Goal: Transaction & Acquisition: Purchase product/service

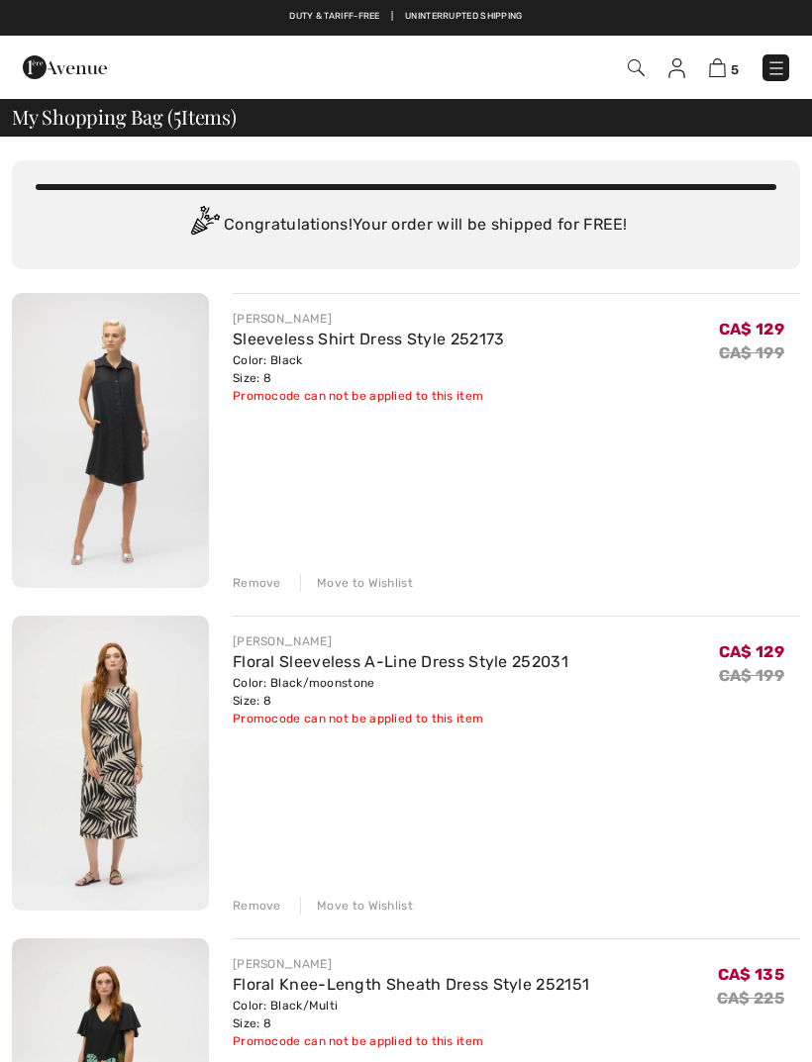
click at [131, 432] on img at bounding box center [110, 440] width 197 height 295
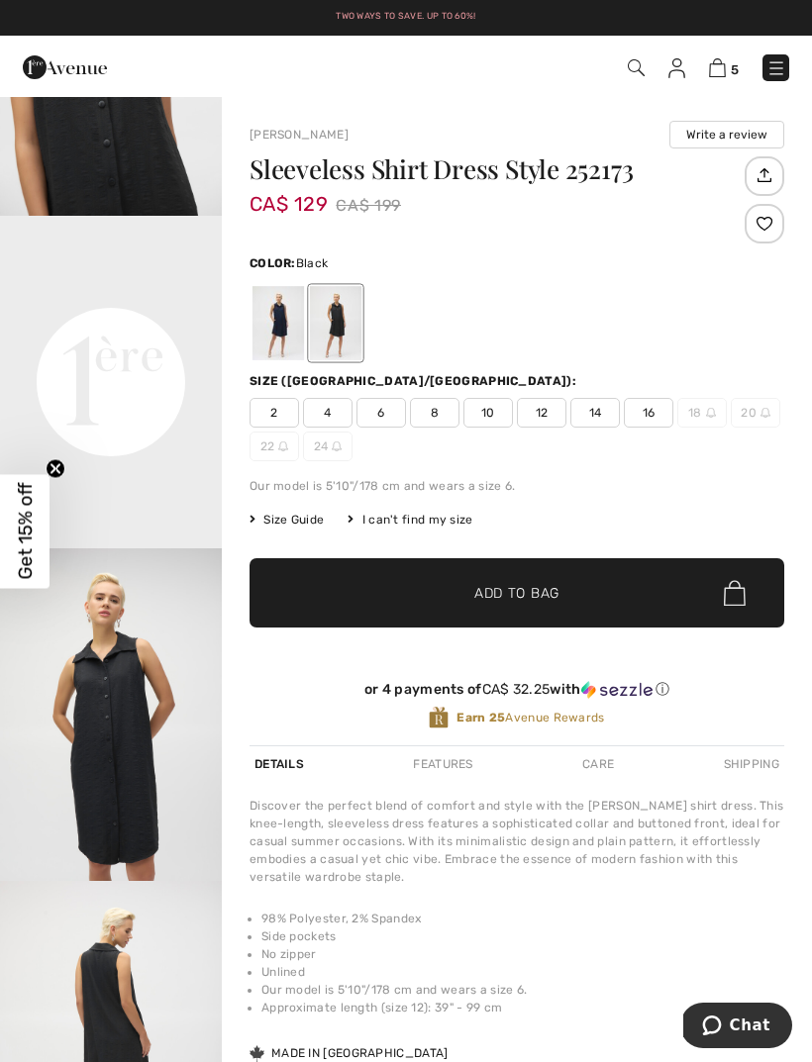
scroll to position [548, 0]
click at [338, 316] on div at bounding box center [335, 323] width 51 height 74
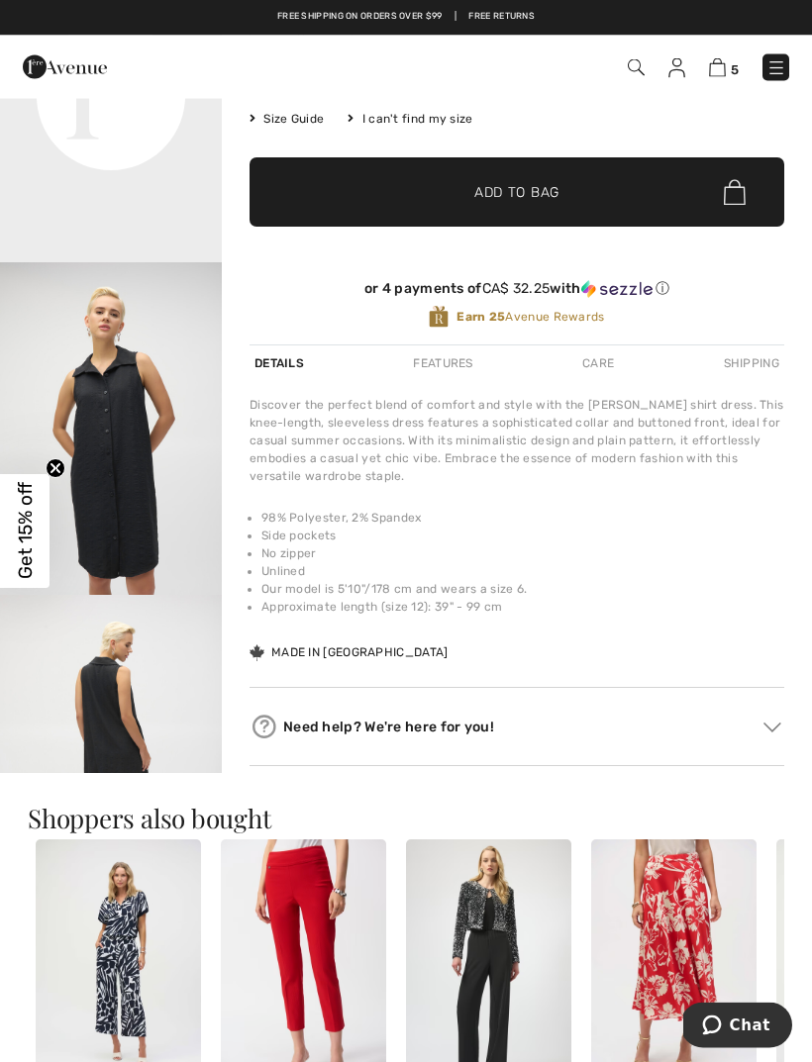
scroll to position [371, 0]
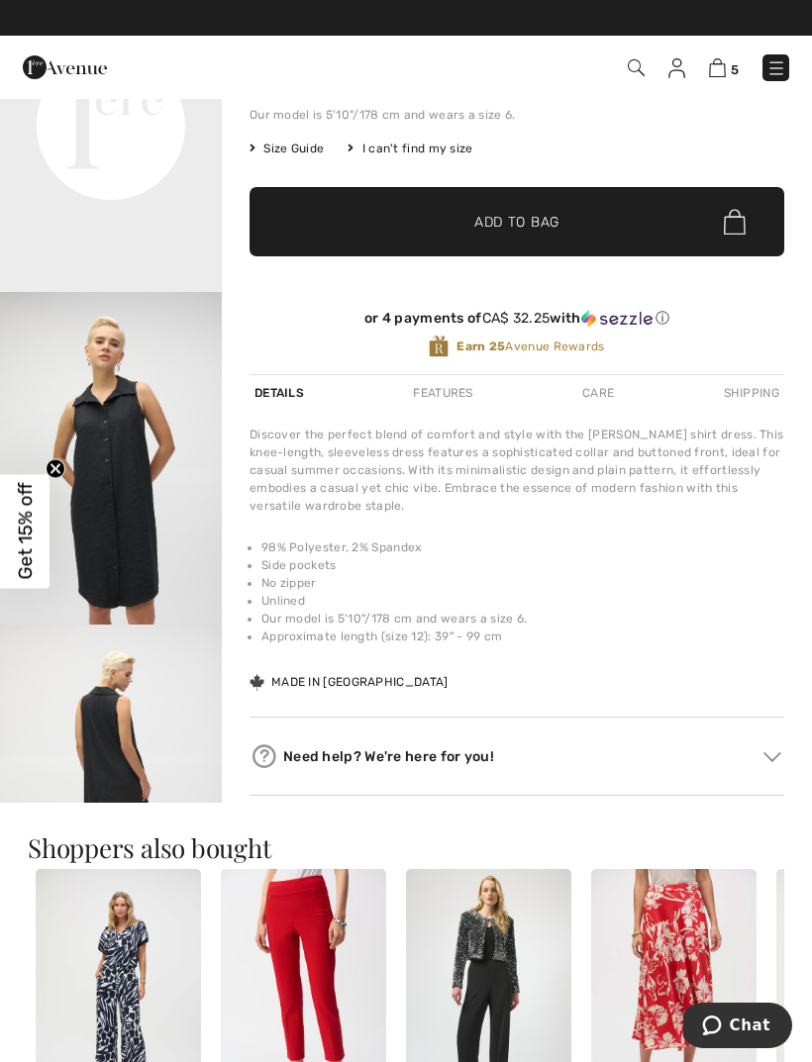
click at [601, 392] on div "Care" at bounding box center [598, 393] width 42 height 36
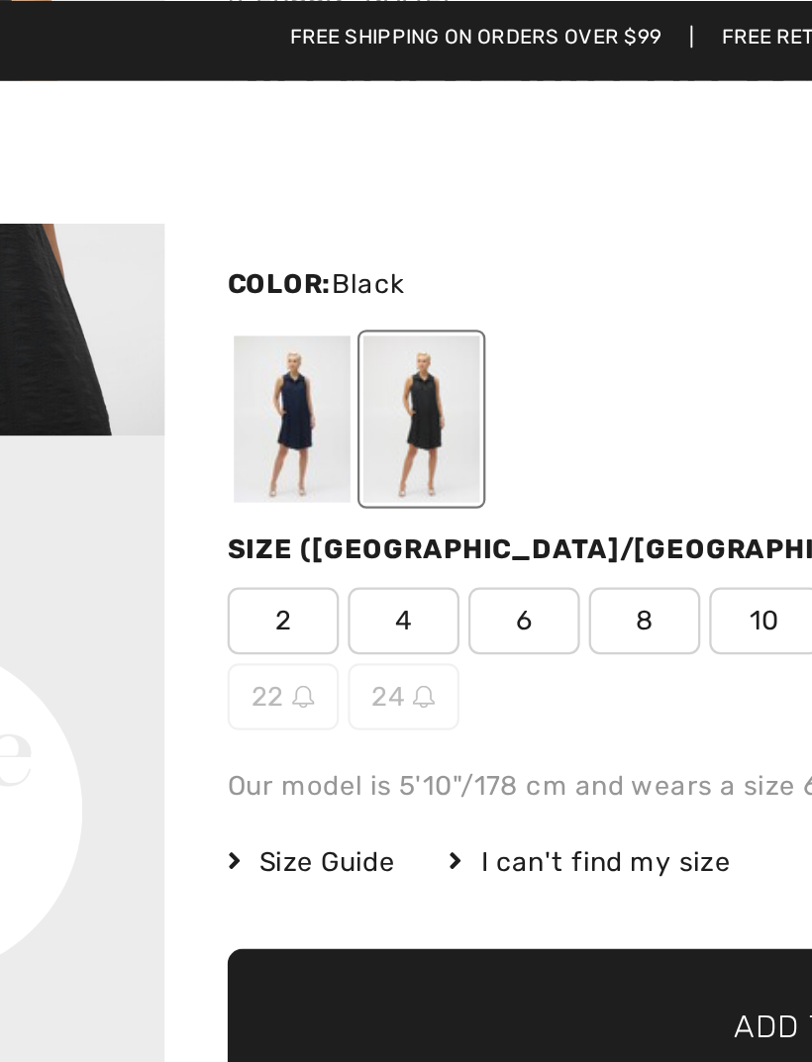
scroll to position [137, 0]
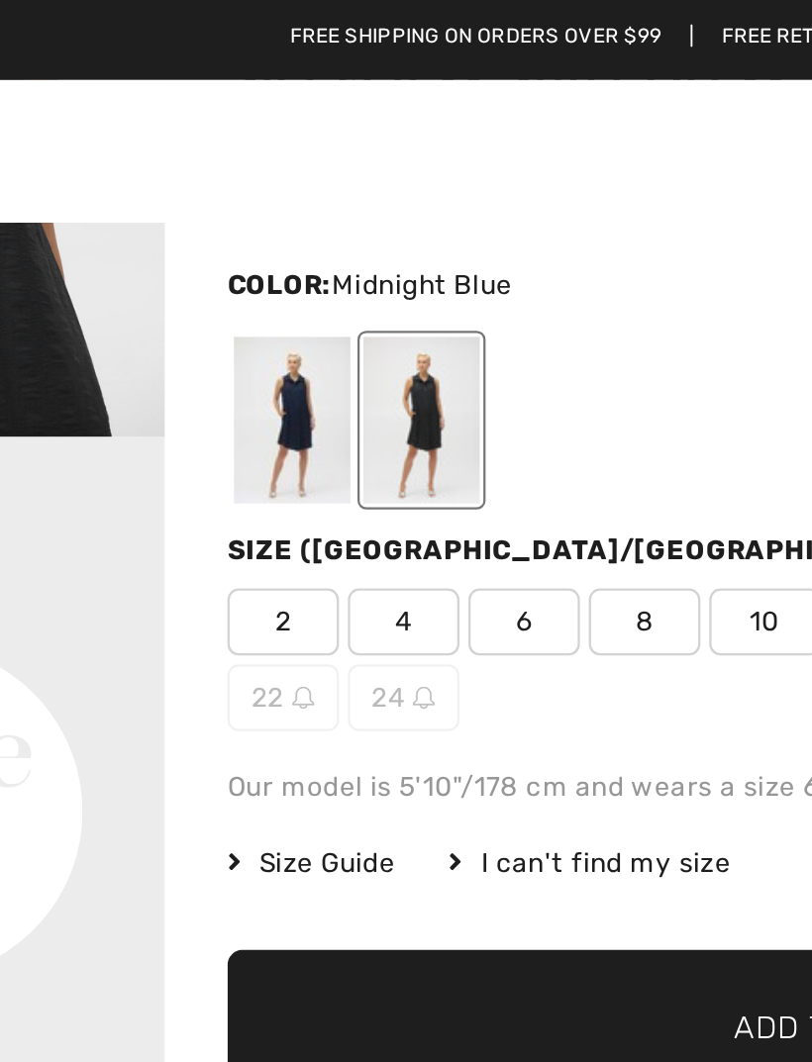
click at [252, 192] on div at bounding box center [277, 186] width 51 height 74
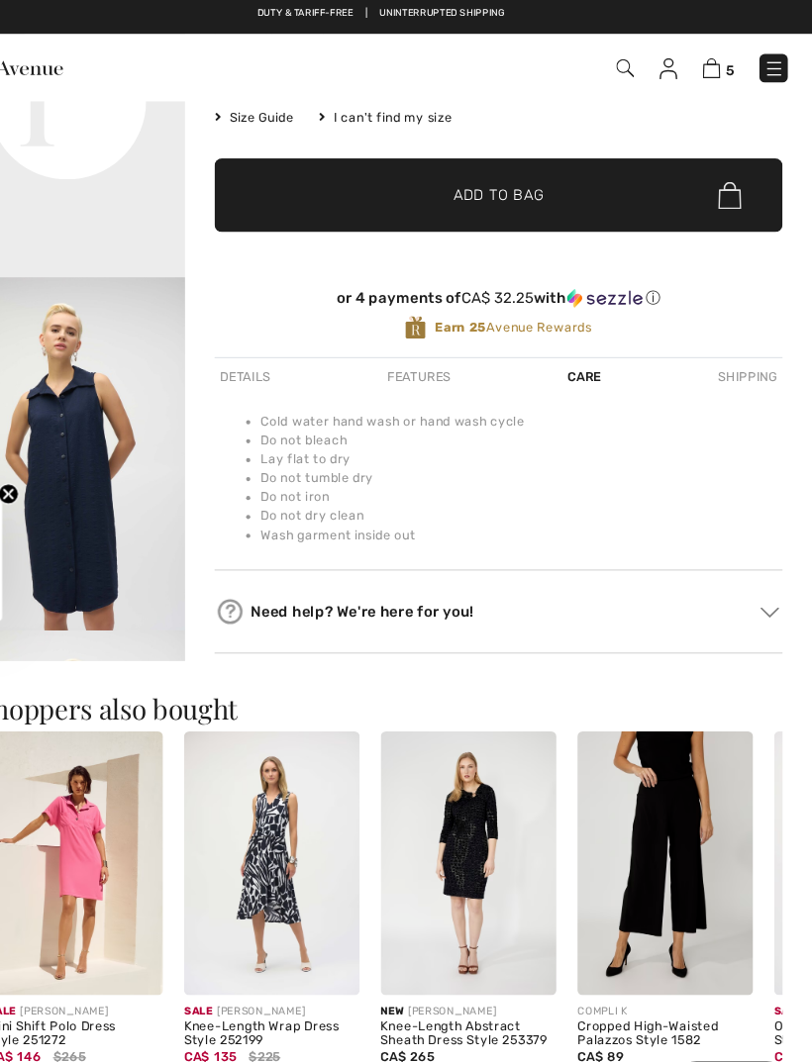
scroll to position [423, 0]
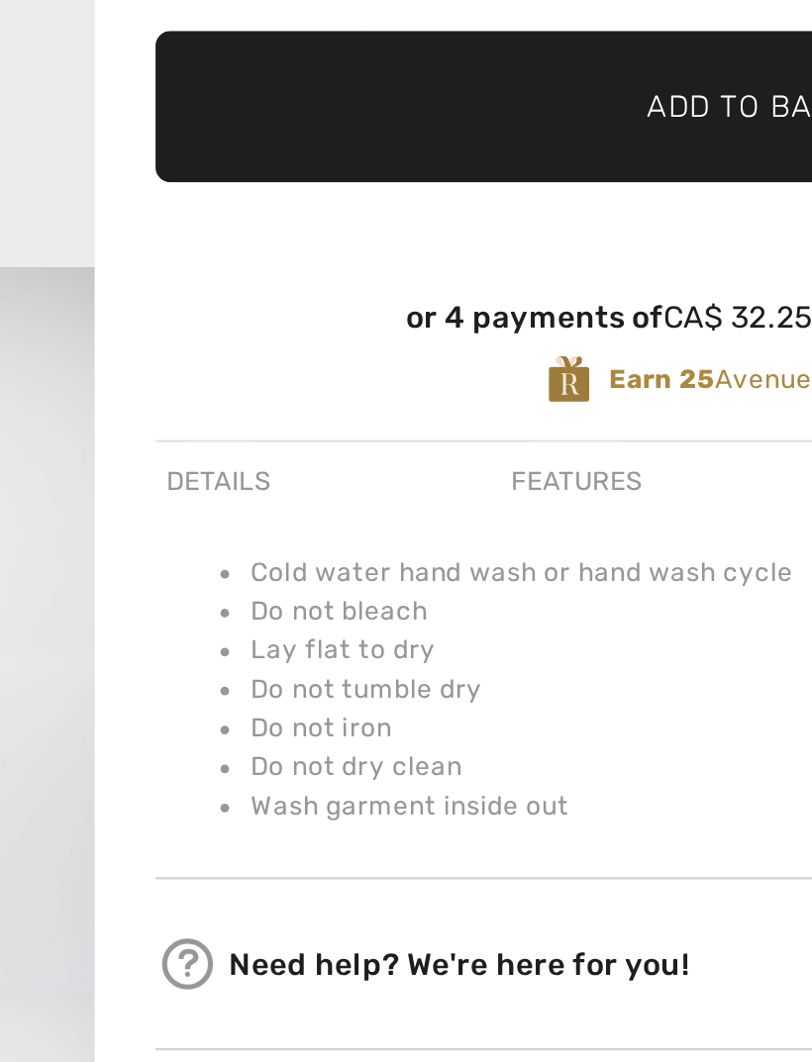
click at [249, 324] on div "Details" at bounding box center [277, 342] width 57 height 36
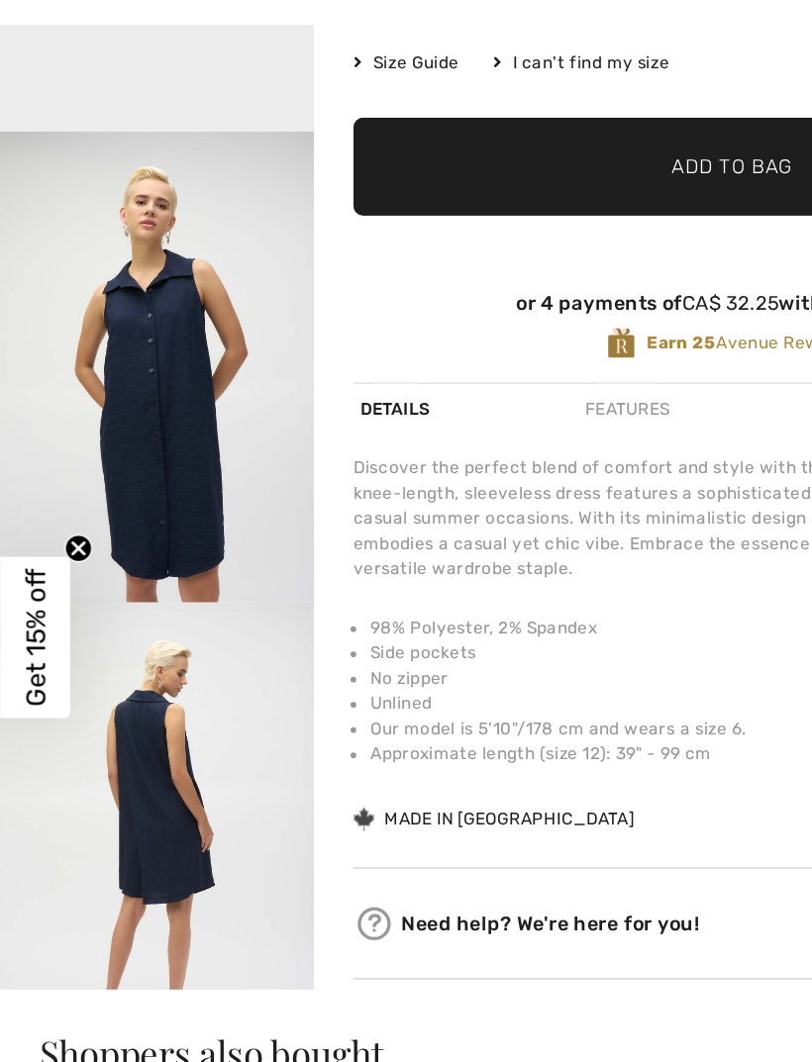
scroll to position [654, 0]
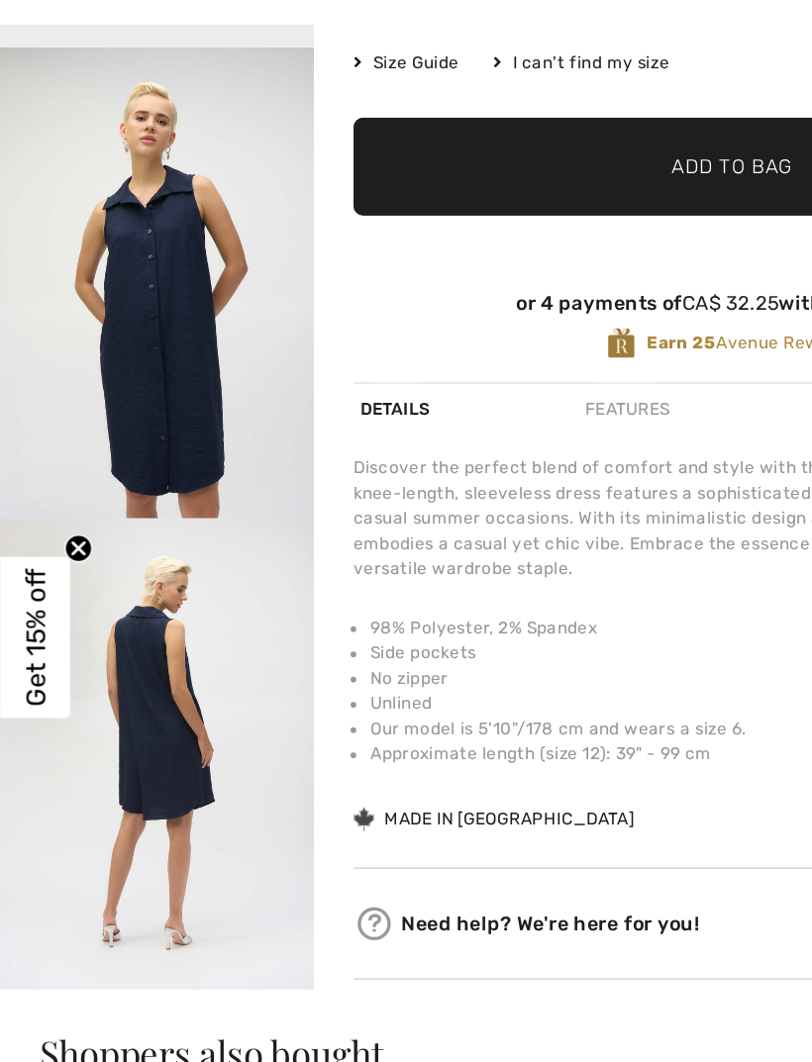
click at [66, 460] on img "4 / 4" at bounding box center [111, 613] width 222 height 333
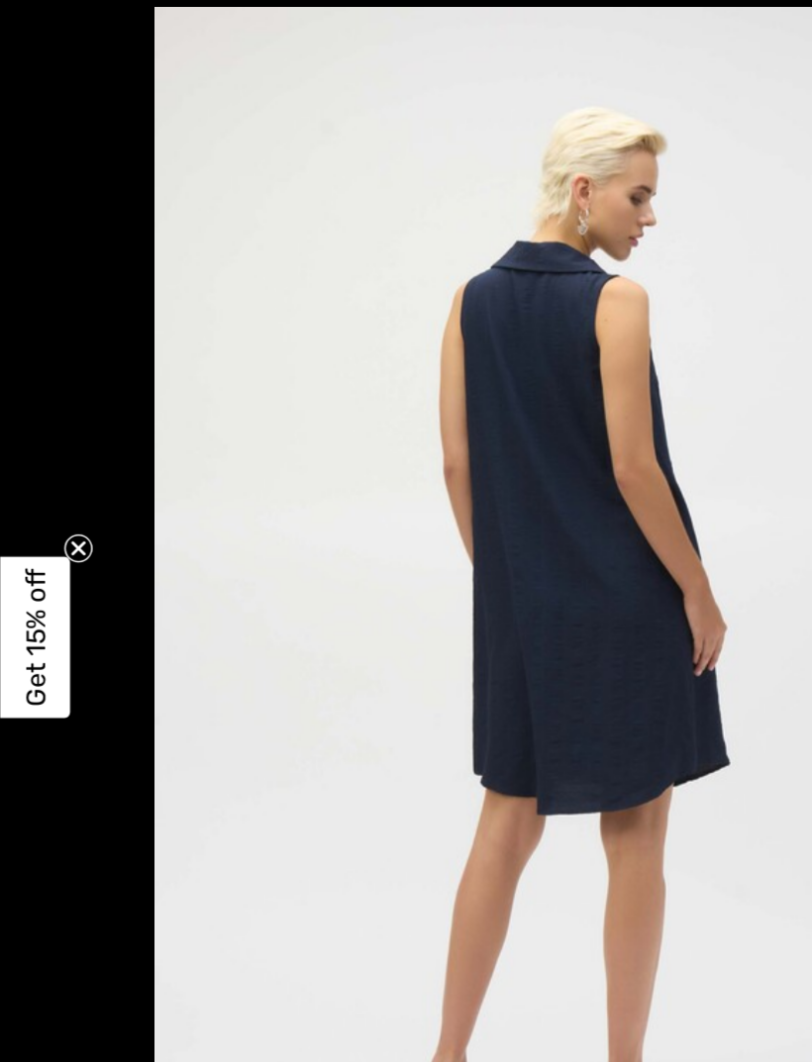
click at [58, 459] on circle "Close teaser" at bounding box center [56, 468] width 19 height 19
